Goal: Information Seeking & Learning: Learn about a topic

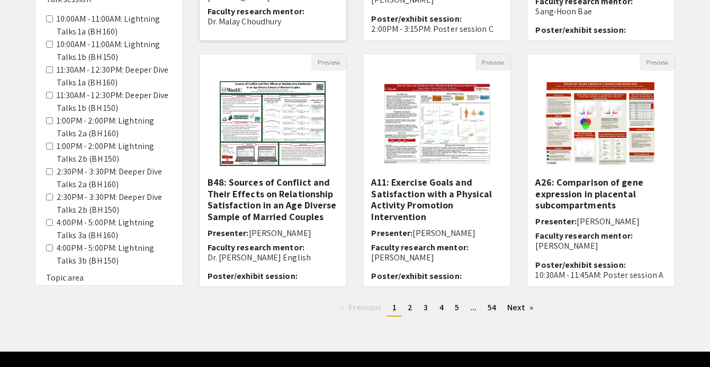
scroll to position [336, 0]
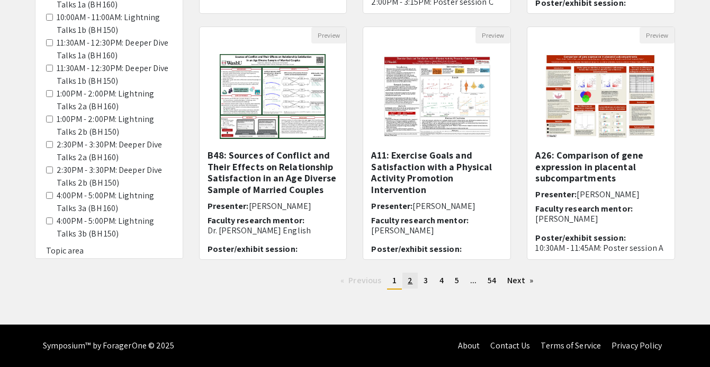
click at [414, 282] on link "page 2" at bounding box center [410, 280] width 15 height 16
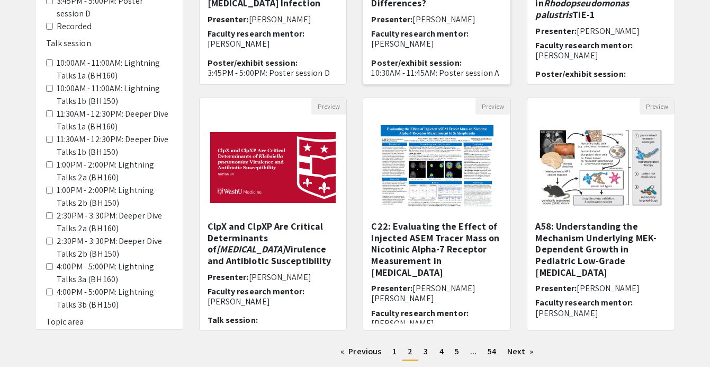
scroll to position [266, 0]
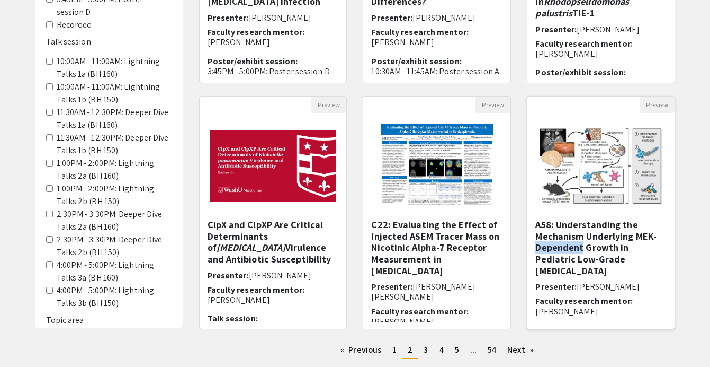
click at [583, 213] on img "Open Presentation <p>A58: Understanding the Mechanism Underlying MEK-Dependent …" at bounding box center [601, 166] width 147 height 99
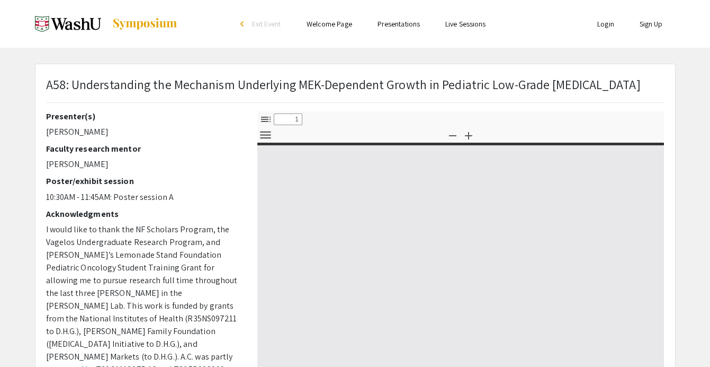
select select "custom"
type input "0"
select select "custom"
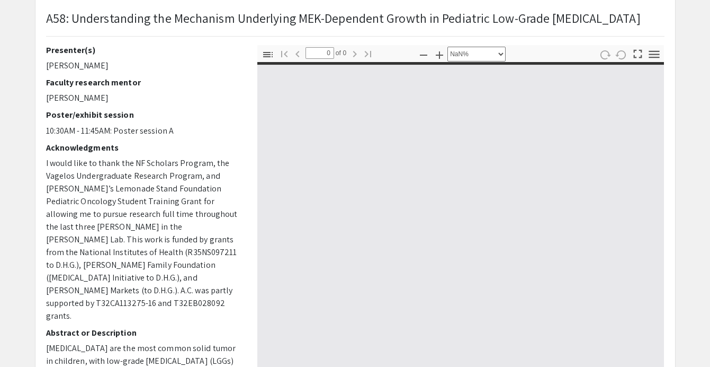
scroll to position [72, 0]
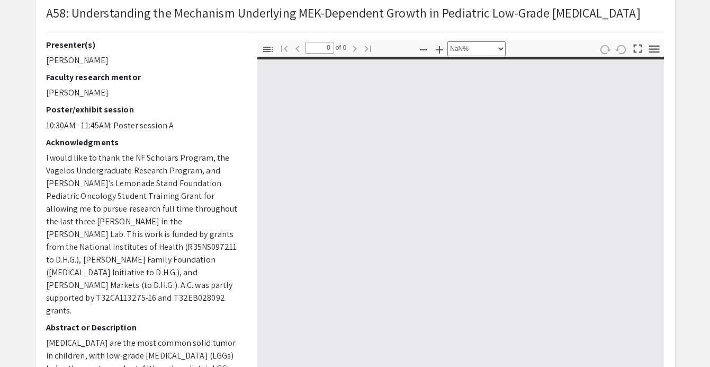
type input "1"
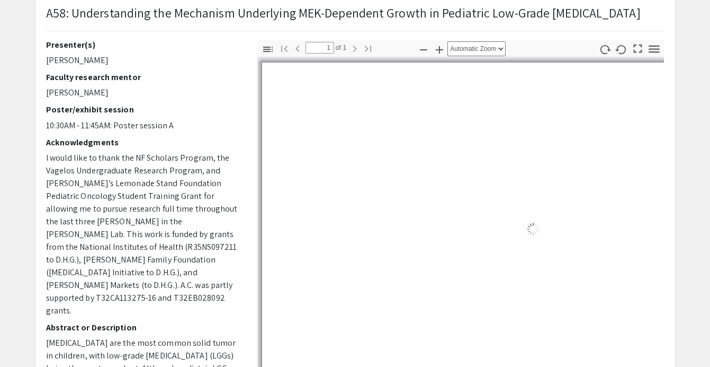
select select "auto"
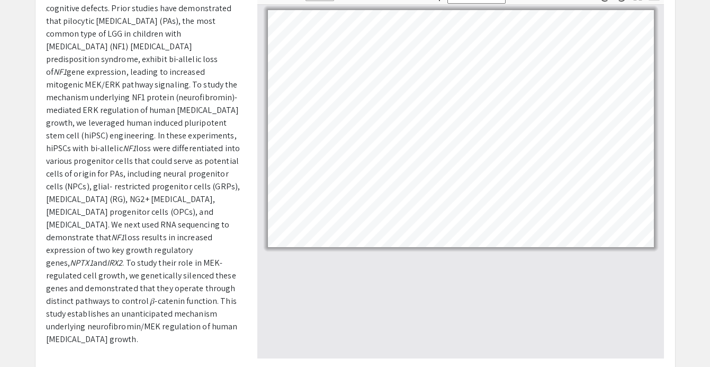
scroll to position [126, 0]
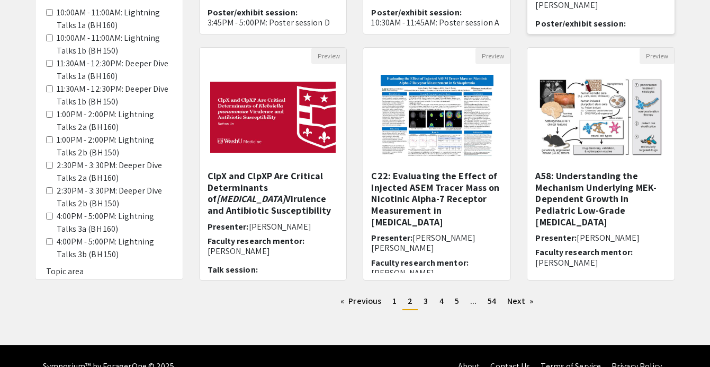
scroll to position [336, 0]
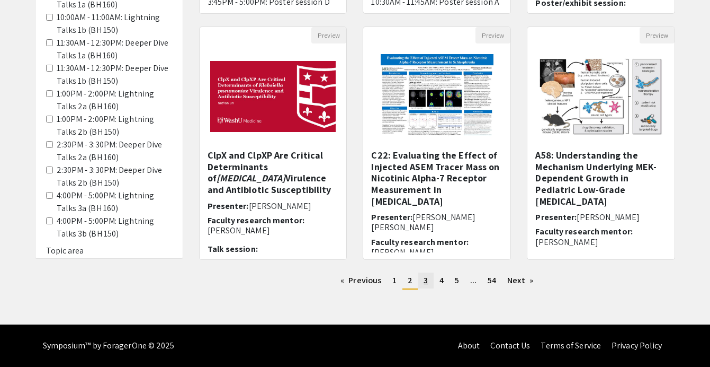
click at [424, 281] on span "3" at bounding box center [426, 279] width 4 height 11
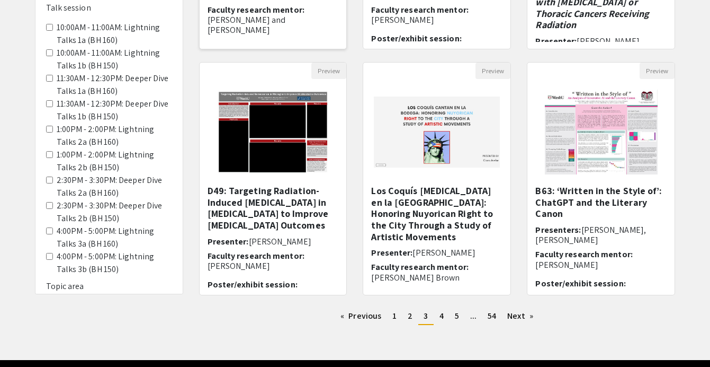
scroll to position [308, 0]
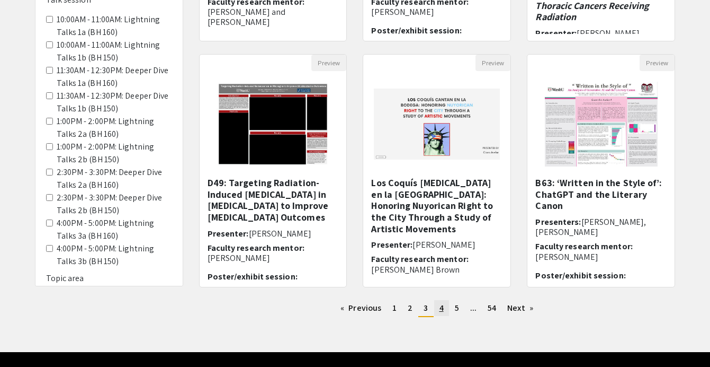
click at [438, 306] on link "page 4" at bounding box center [441, 308] width 15 height 16
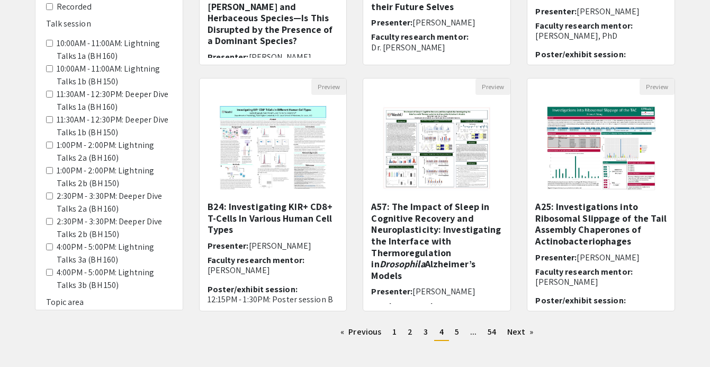
scroll to position [323, 0]
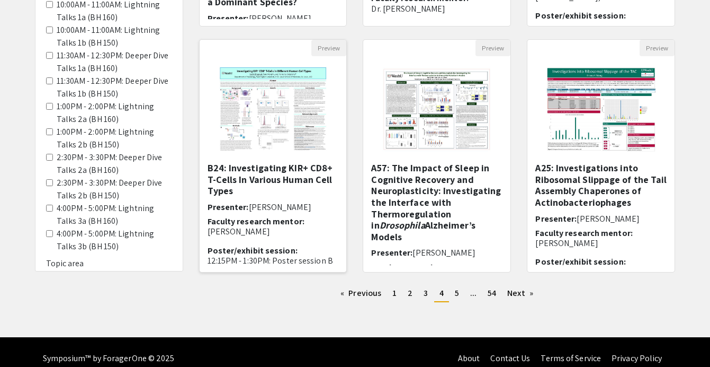
click at [288, 171] on h5 "B24: Investigating KIR+ CD8+ T-Cells In Various Human Cell Types" at bounding box center [273, 179] width 131 height 34
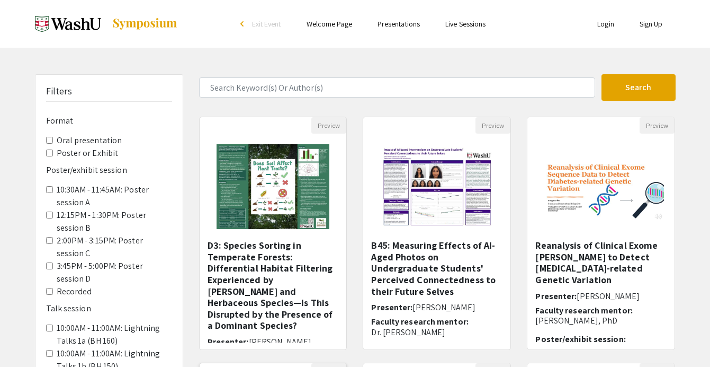
select select "custom"
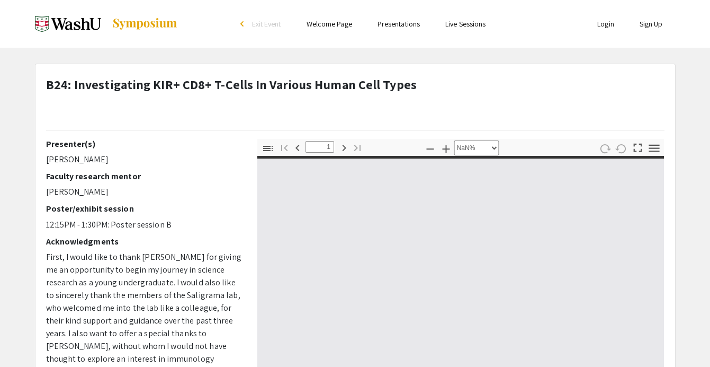
type input "0"
select select "custom"
type input "1"
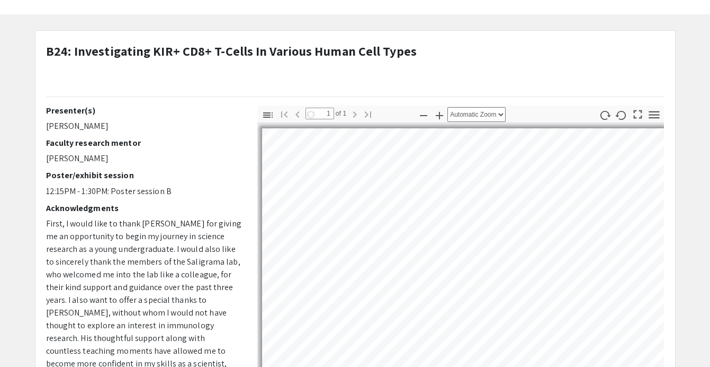
select select "auto"
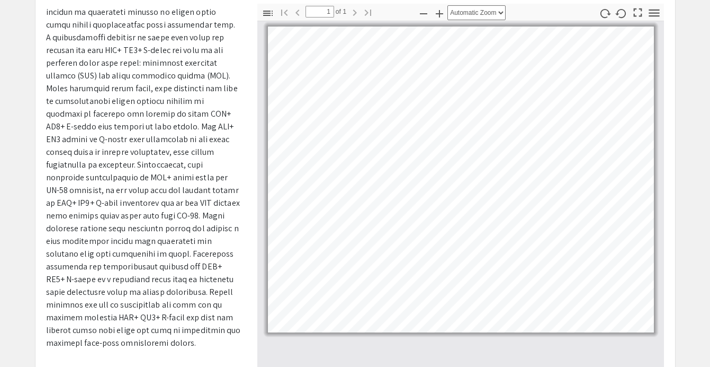
scroll to position [136, 0]
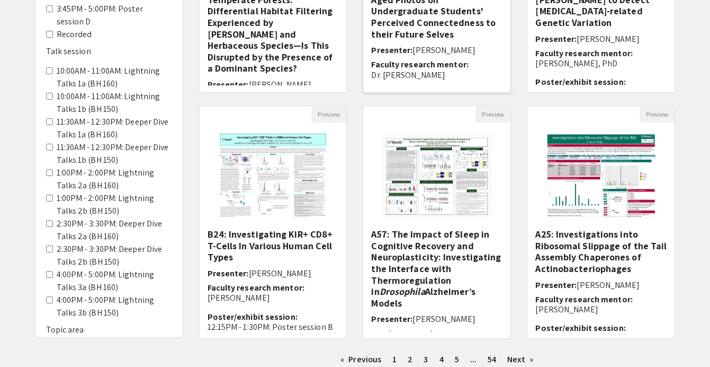
scroll to position [336, 0]
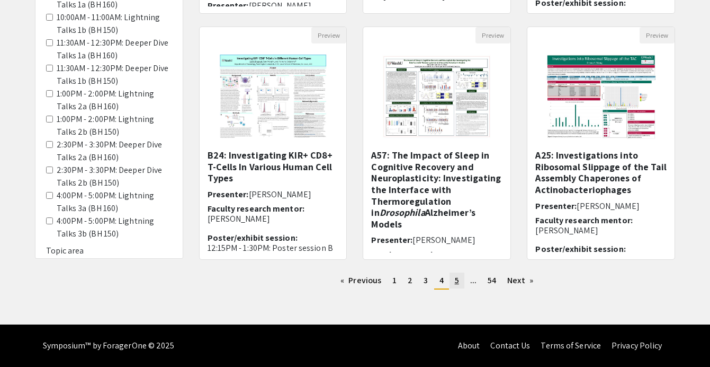
click at [455, 278] on span "5" at bounding box center [457, 279] width 4 height 11
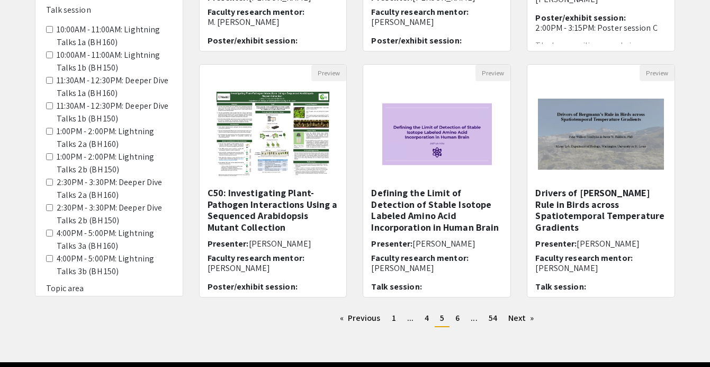
scroll to position [300, 0]
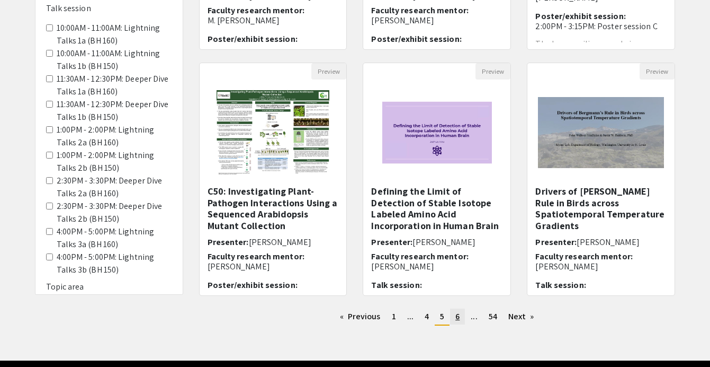
click at [458, 318] on span "6" at bounding box center [457, 315] width 4 height 11
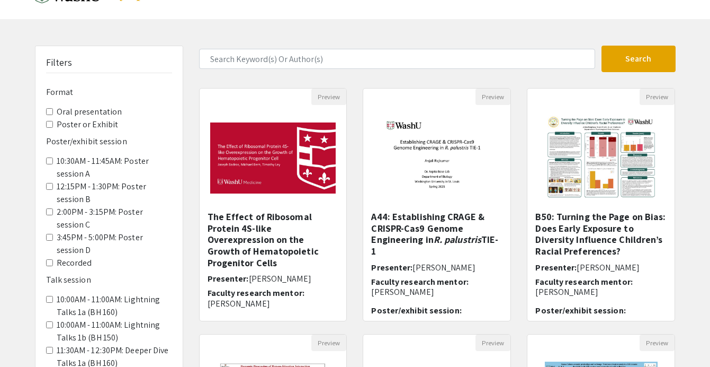
scroll to position [30, 0]
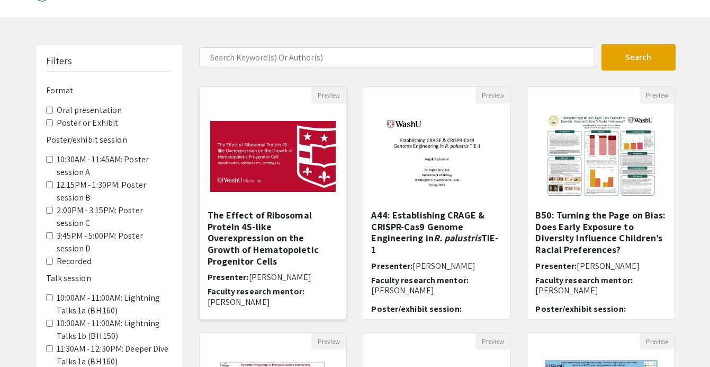
click at [290, 222] on h5 "The Effect of Ribosomal Protein 4S-like Overexpression on the Growth of Hematop…" at bounding box center [273, 237] width 131 height 57
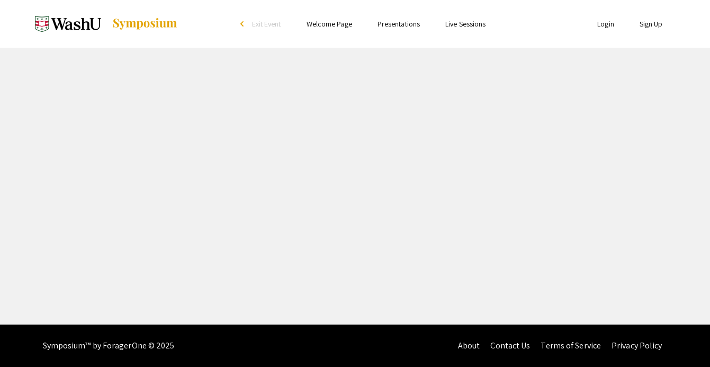
select select "custom"
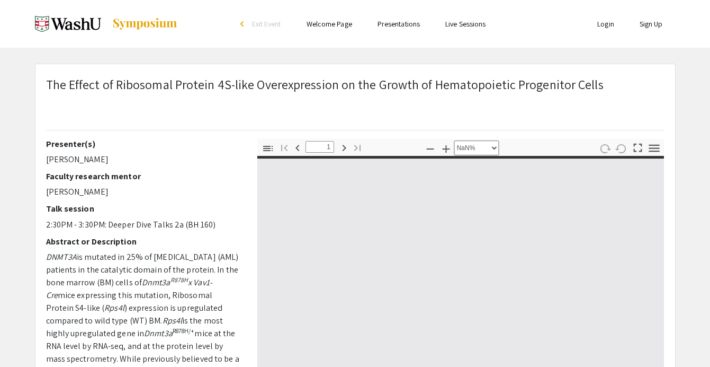
type input "0"
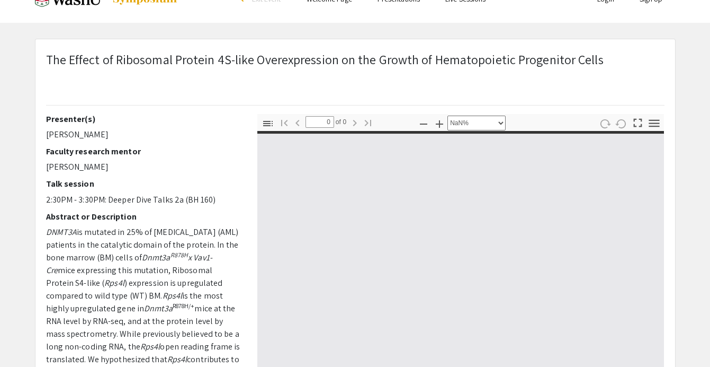
select select "auto"
type input "1"
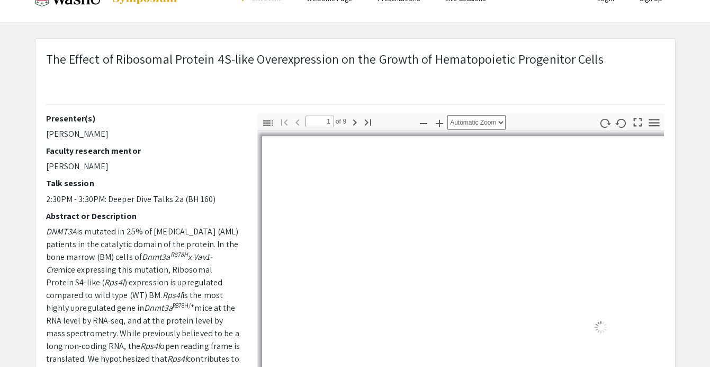
scroll to position [33, 0]
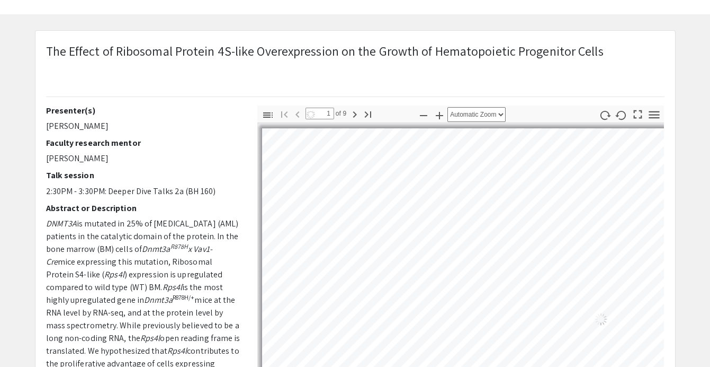
select select "auto"
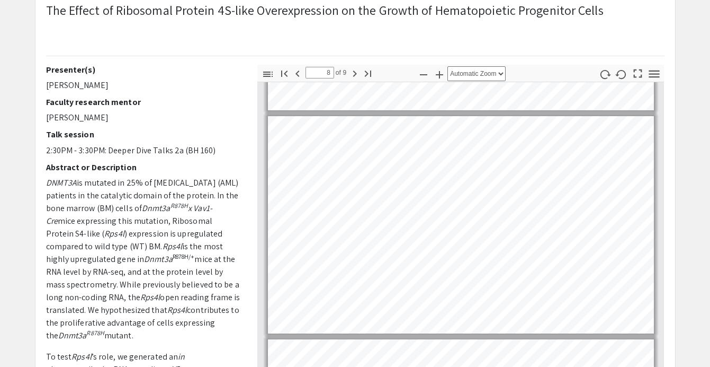
scroll to position [1658, 0]
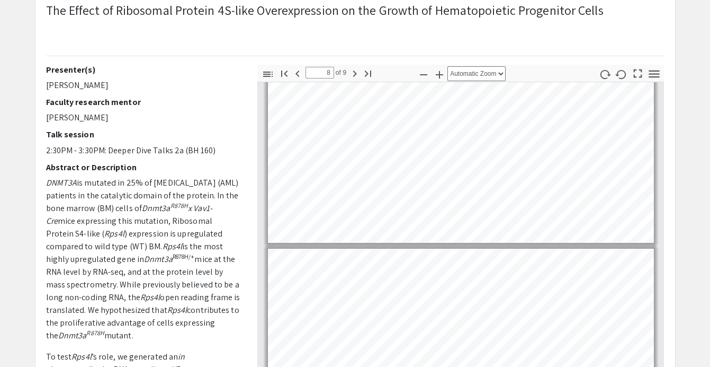
type input "9"
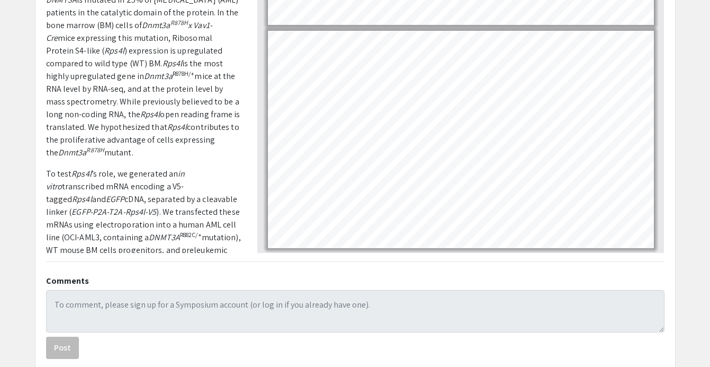
scroll to position [275, 0]
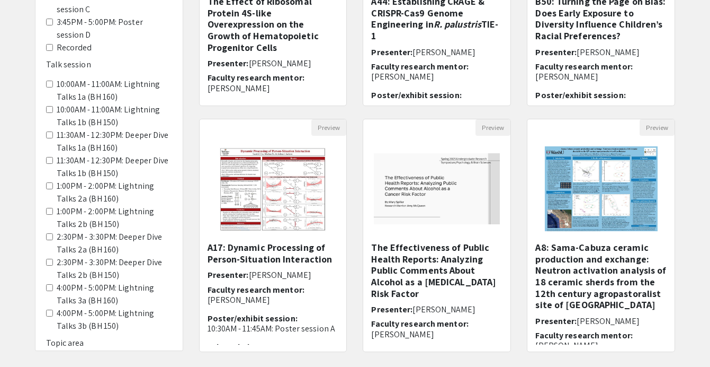
scroll to position [336, 0]
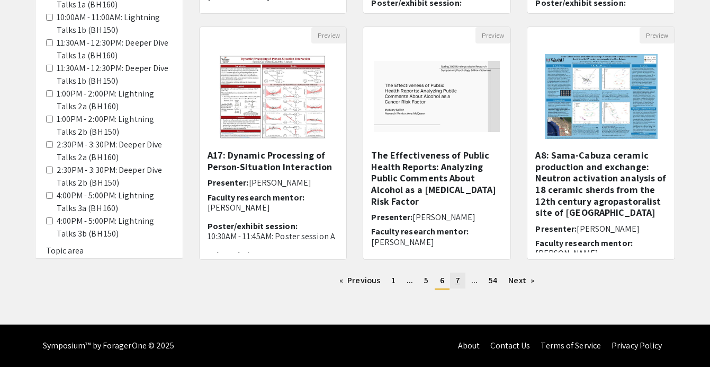
click at [455, 283] on link "page 7" at bounding box center [457, 280] width 15 height 16
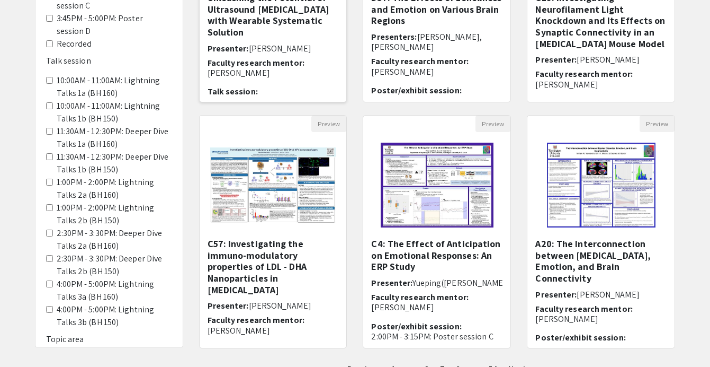
scroll to position [250, 0]
